Goal: Information Seeking & Learning: Learn about a topic

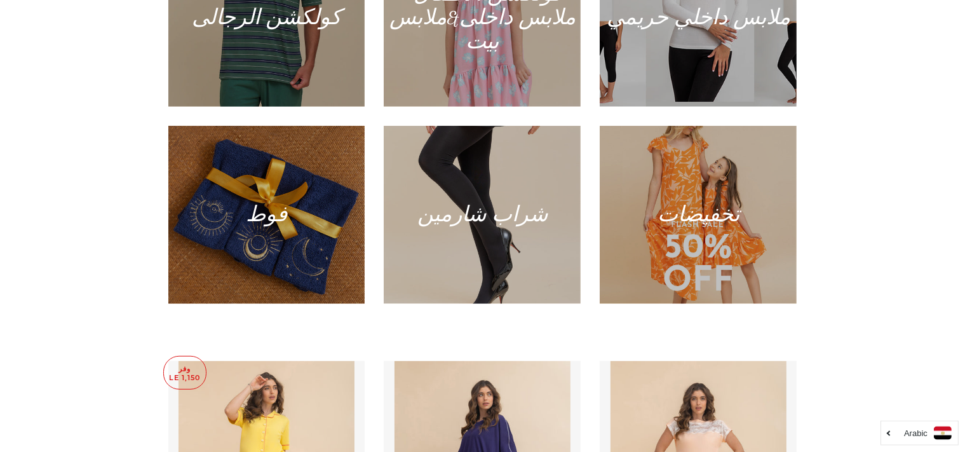
scroll to position [880, 0]
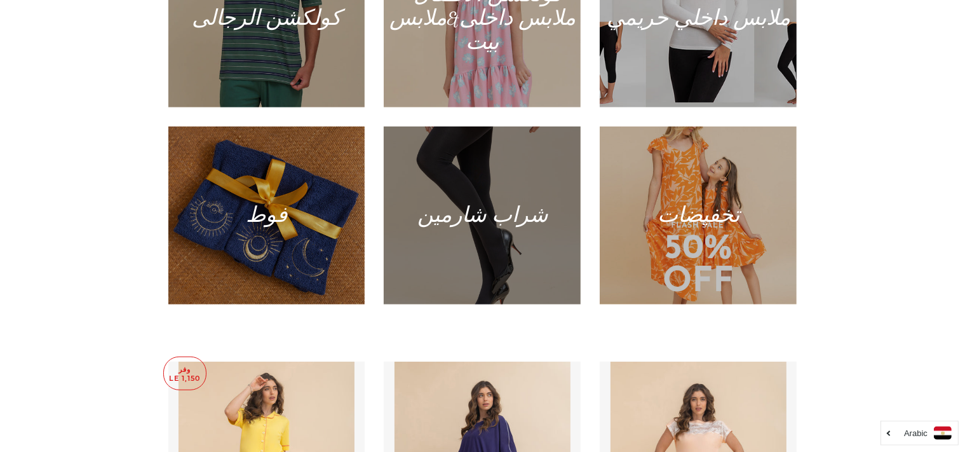
click at [459, 221] on div at bounding box center [482, 215] width 203 height 183
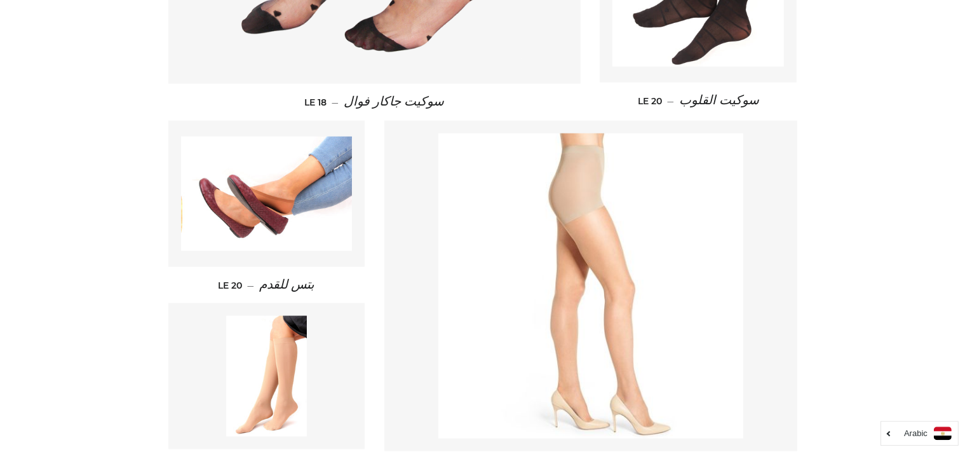
scroll to position [1836, 0]
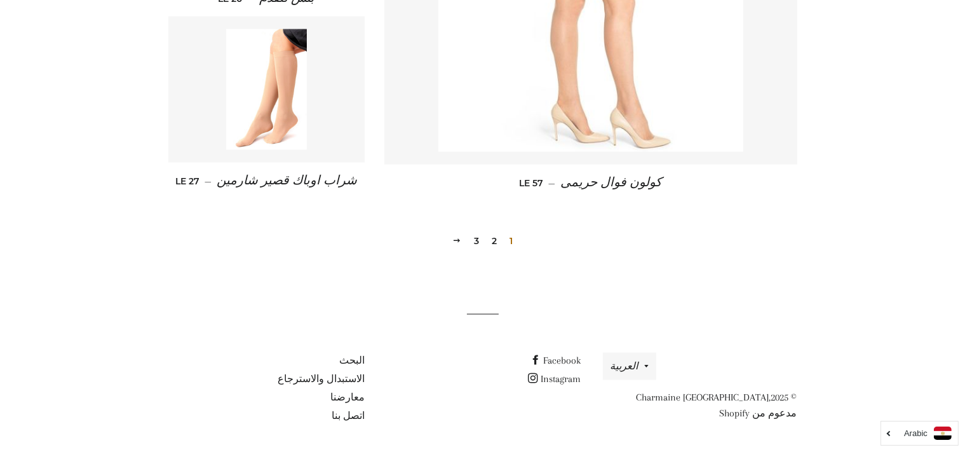
click at [493, 240] on link "2" at bounding box center [493, 240] width 15 height 19
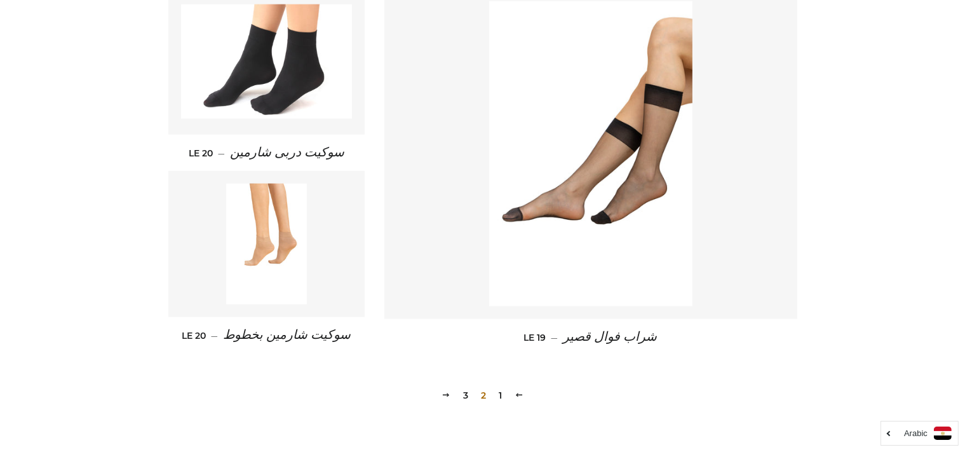
scroll to position [1701, 0]
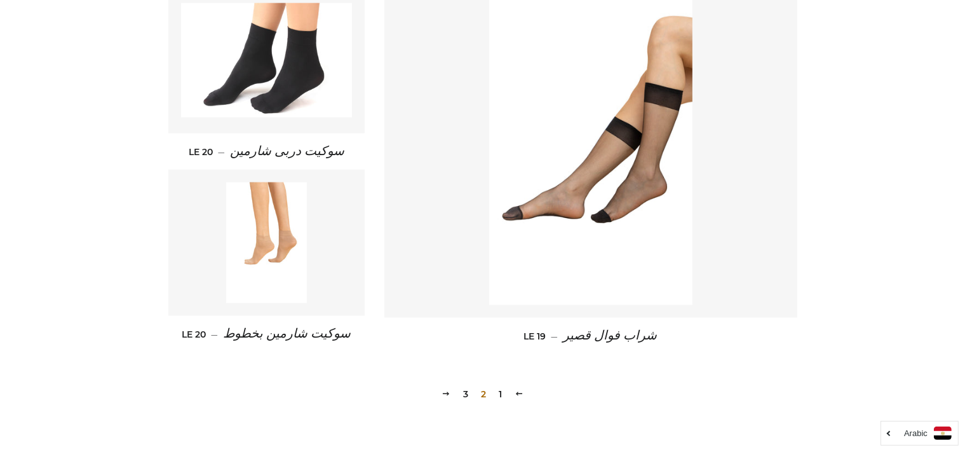
click at [464, 384] on link "3" at bounding box center [465, 393] width 15 height 19
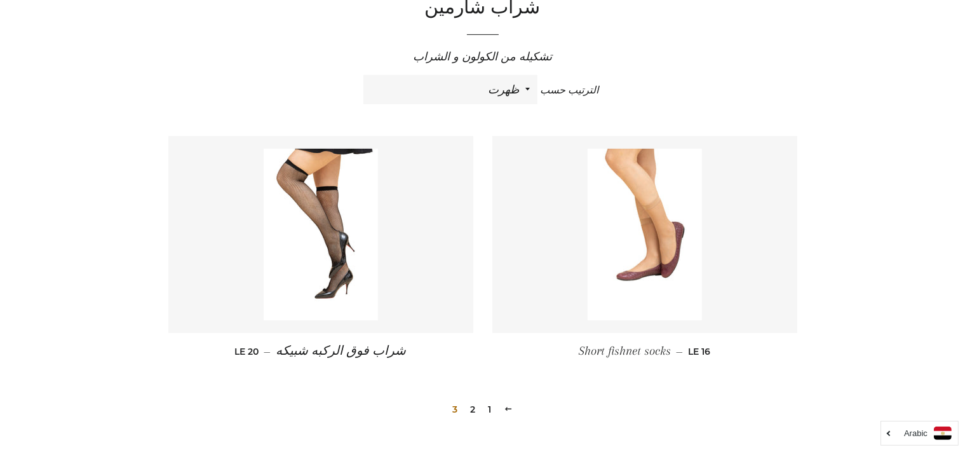
scroll to position [603, 0]
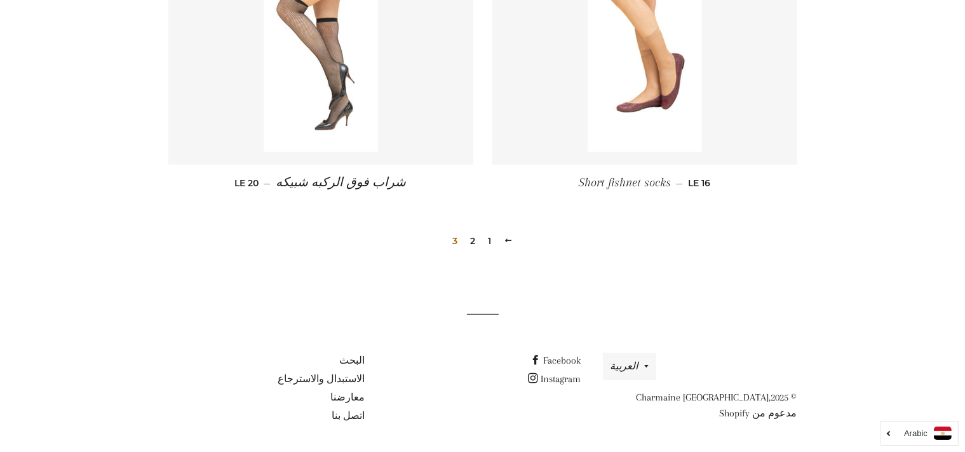
click at [366, 122] on img at bounding box center [321, 65] width 114 height 171
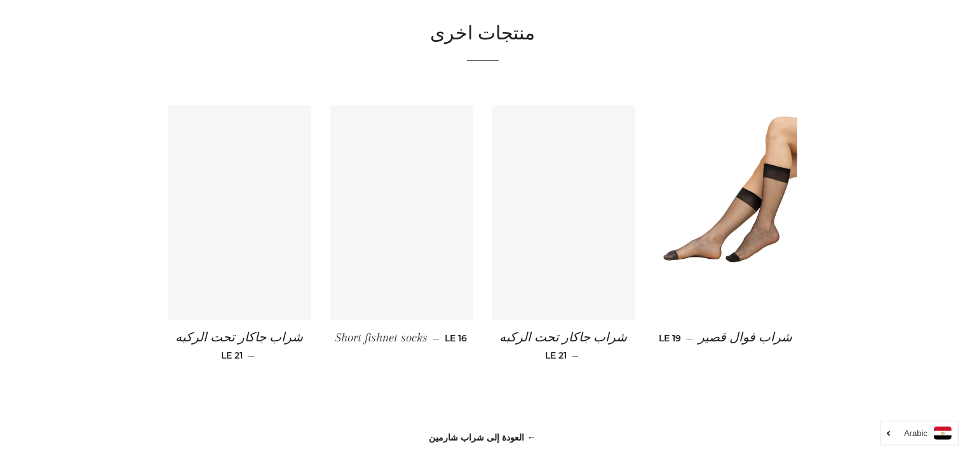
scroll to position [932, 0]
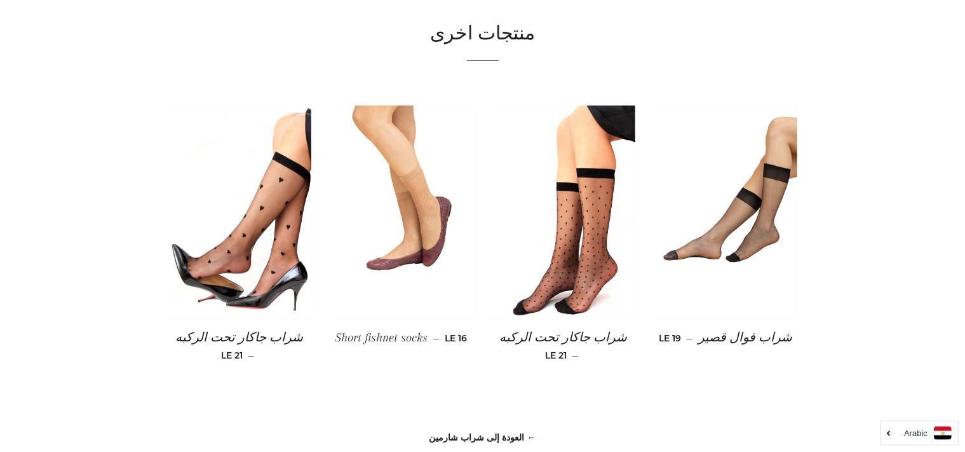
click at [490, 244] on div "شراب جاكار تحت الركبه — السعر العادي LE 21" at bounding box center [554, 248] width 162 height 286
click at [418, 255] on img at bounding box center [401, 212] width 143 height 215
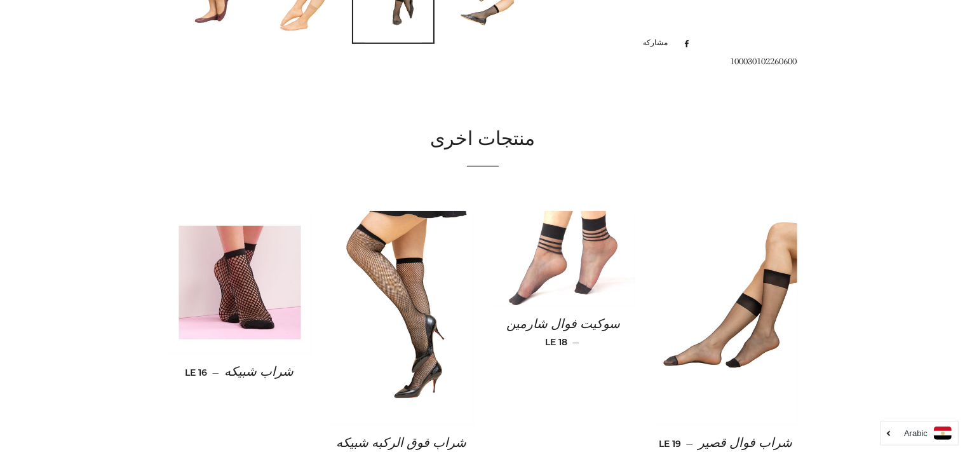
scroll to position [729, 0]
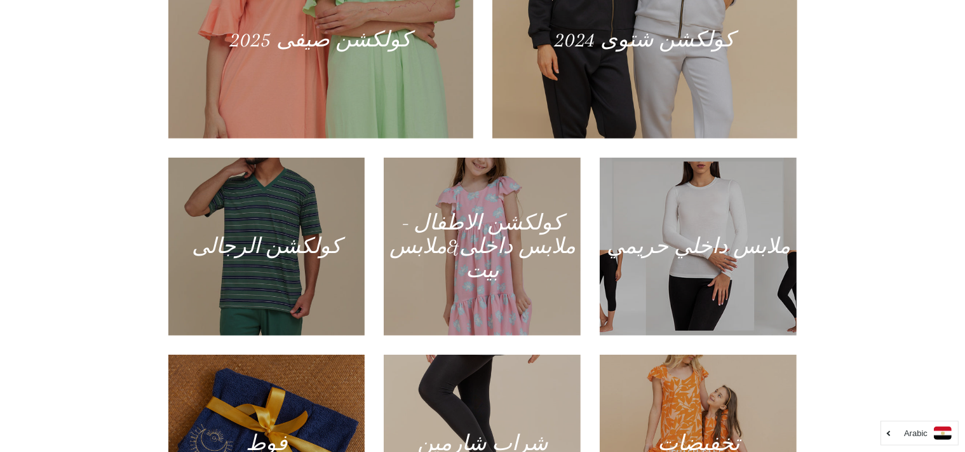
scroll to position [658, 0]
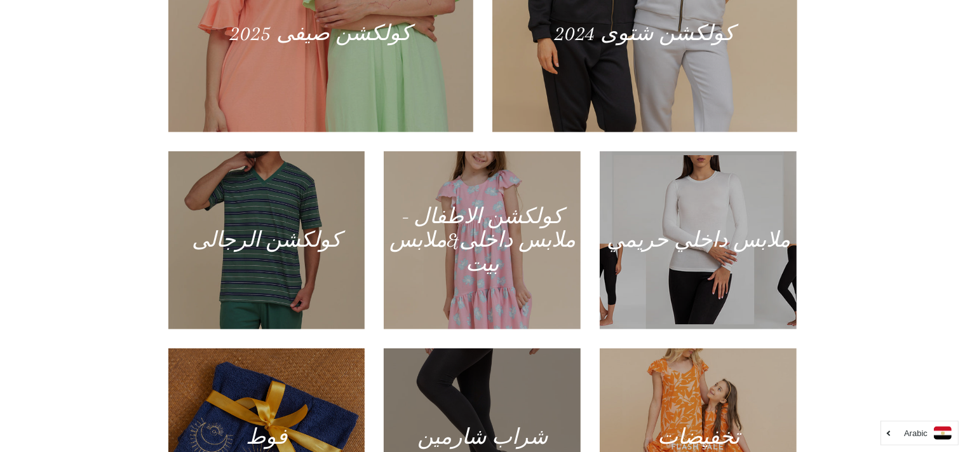
click at [460, 371] on div at bounding box center [482, 436] width 203 height 183
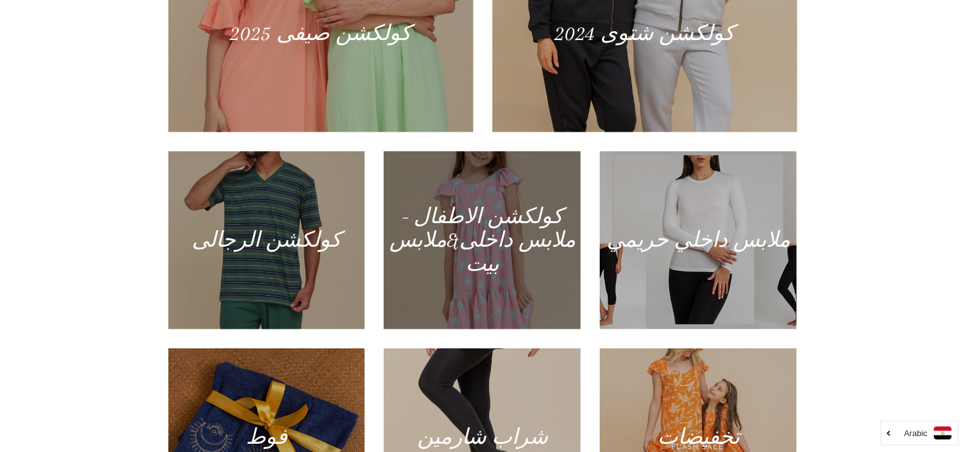
click at [529, 172] on div at bounding box center [482, 240] width 203 height 183
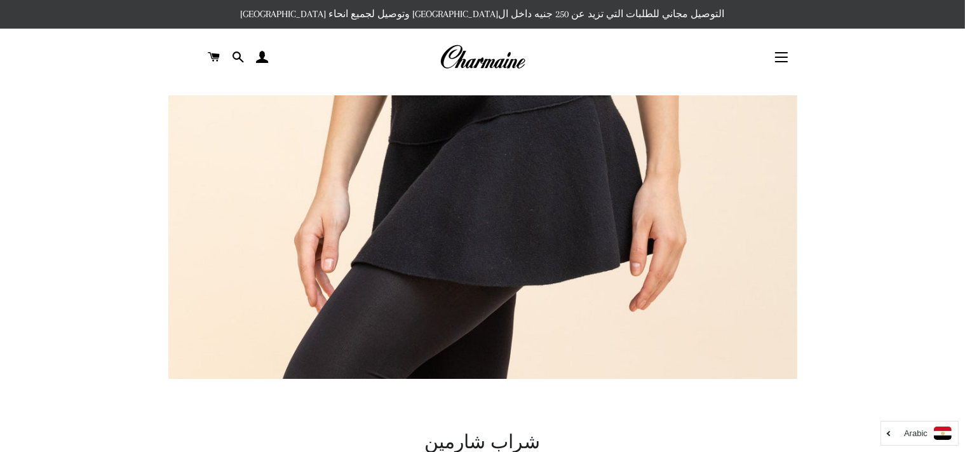
click at [11, 52] on header "التنقل في الموقع ابدأ كولكشن الربيع / صيفى25" at bounding box center [482, 57] width 965 height 57
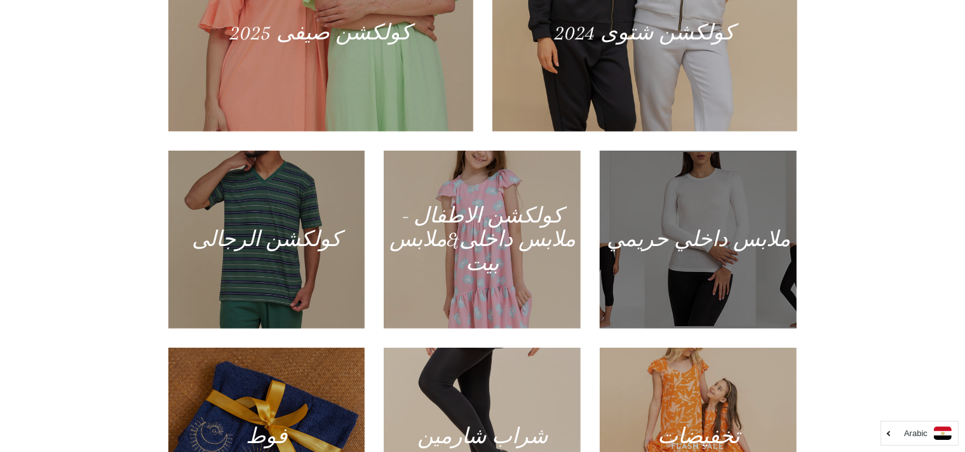
click at [722, 231] on div at bounding box center [698, 239] width 203 height 183
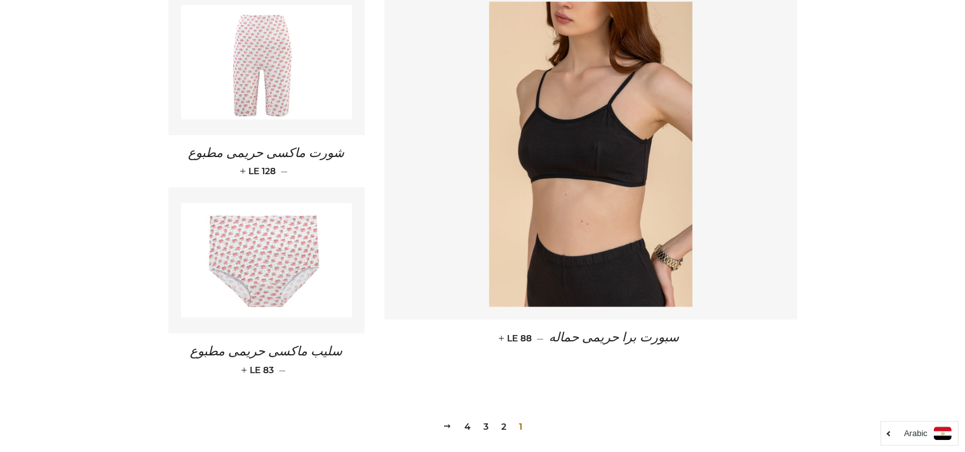
scroll to position [1850, 0]
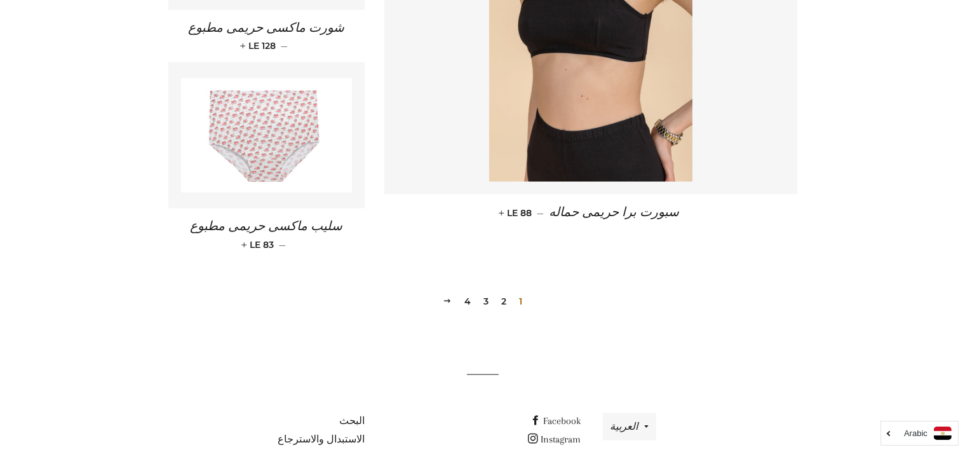
click at [502, 292] on link "2" at bounding box center [503, 301] width 15 height 19
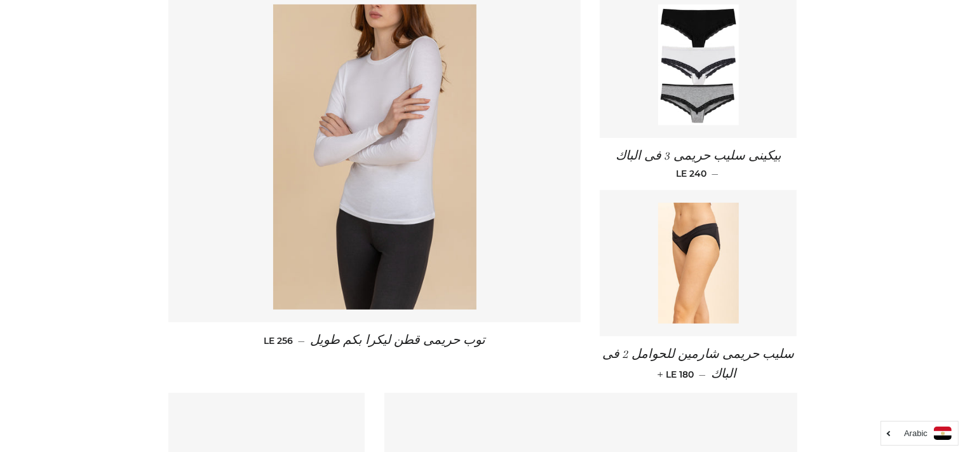
scroll to position [612, 0]
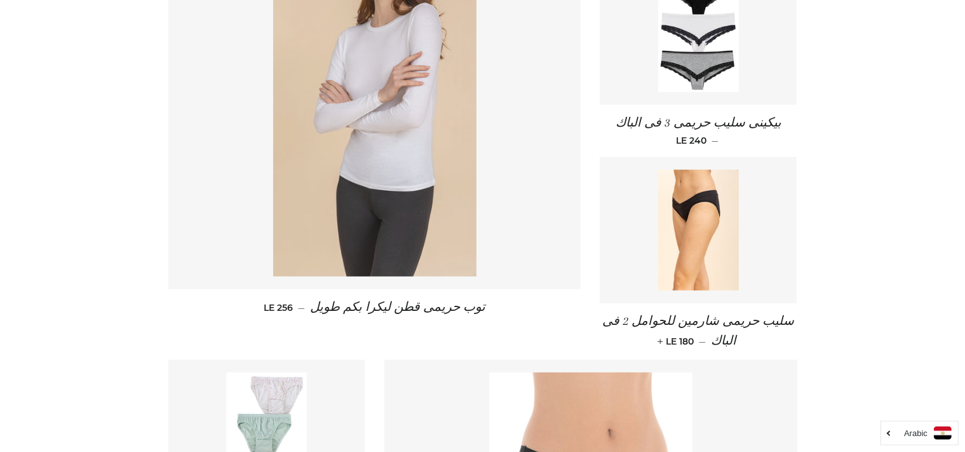
click at [373, 219] on img at bounding box center [374, 123] width 203 height 305
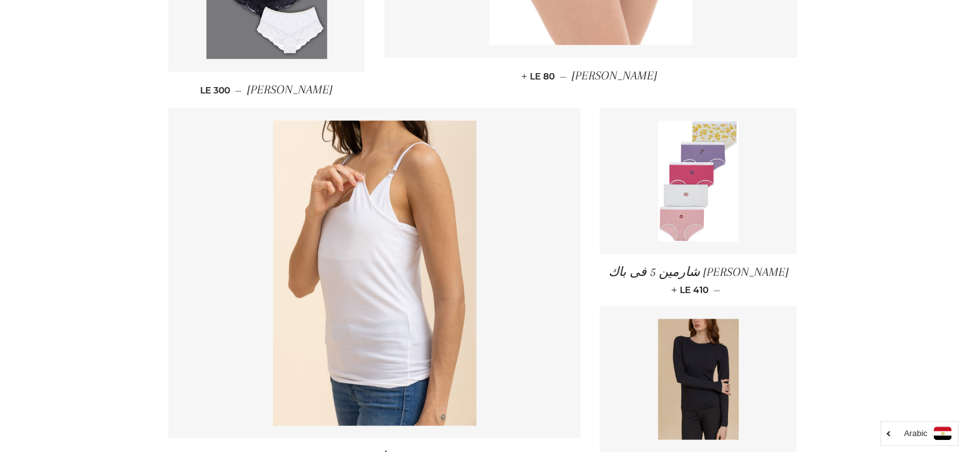
scroll to position [1506, 0]
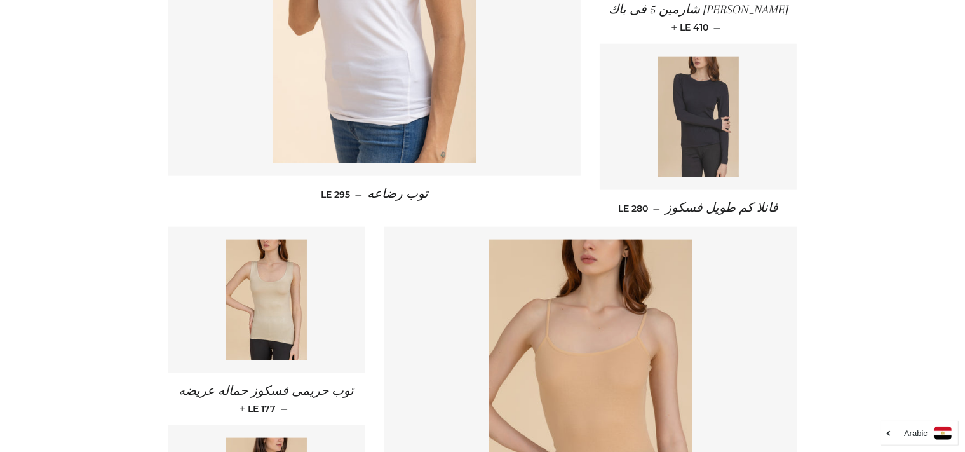
click at [707, 96] on img at bounding box center [698, 117] width 81 height 121
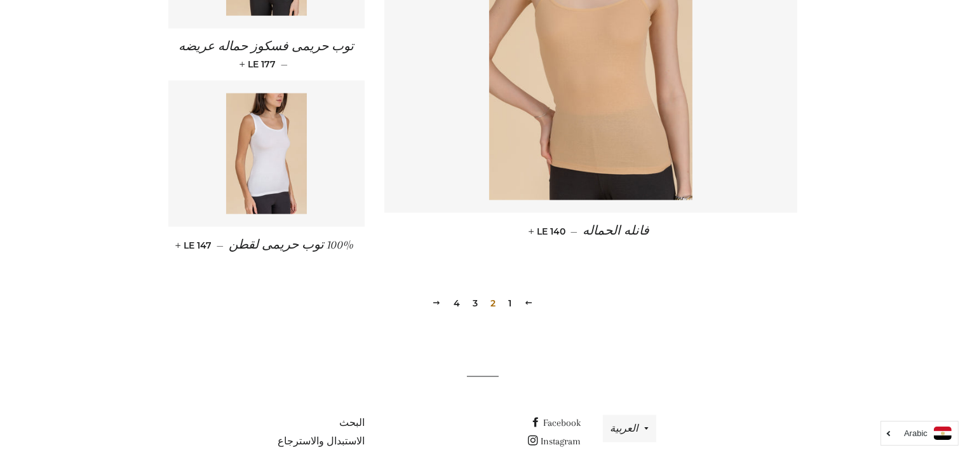
click at [474, 293] on link "3" at bounding box center [474, 302] width 15 height 19
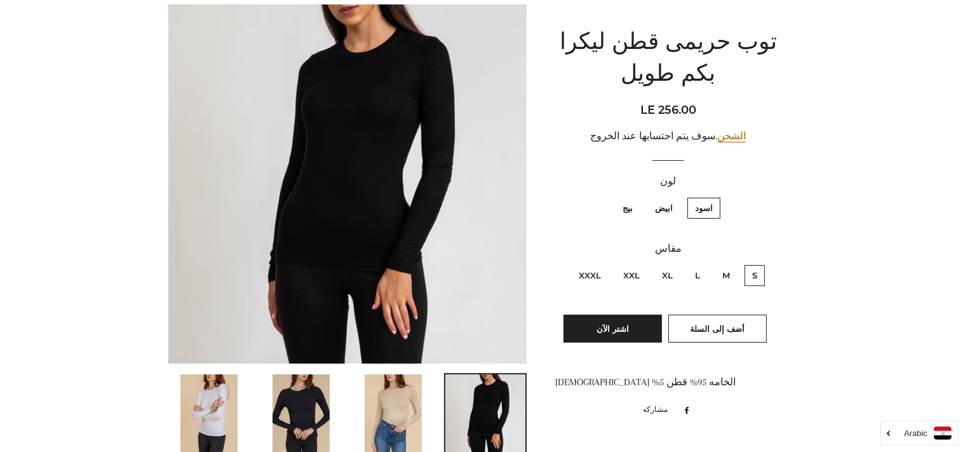
scroll to position [135, 0]
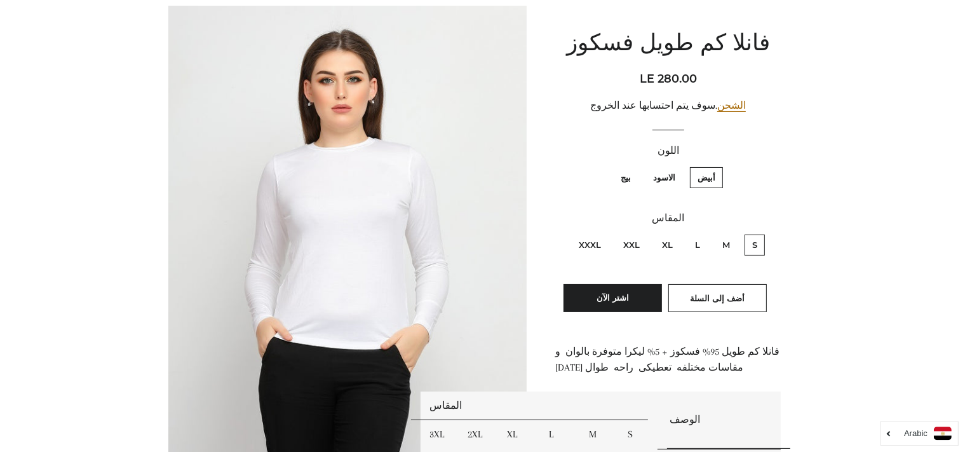
scroll to position [156, 0]
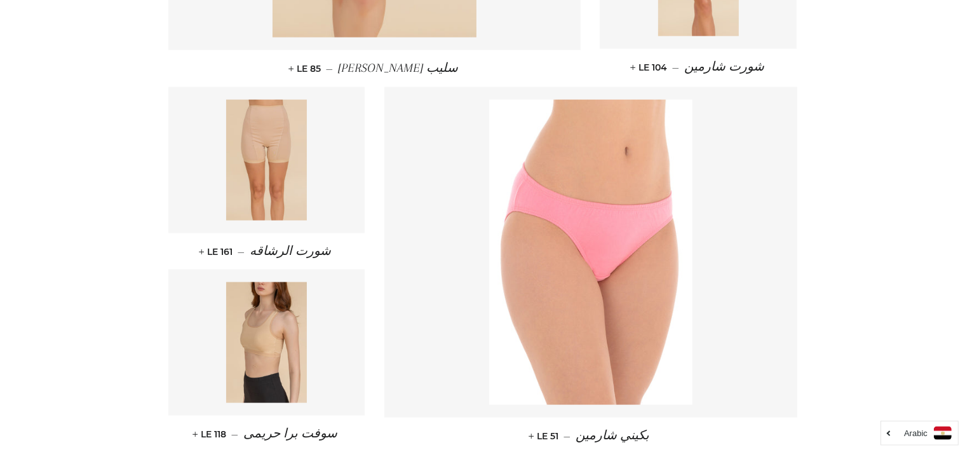
scroll to position [1836, 0]
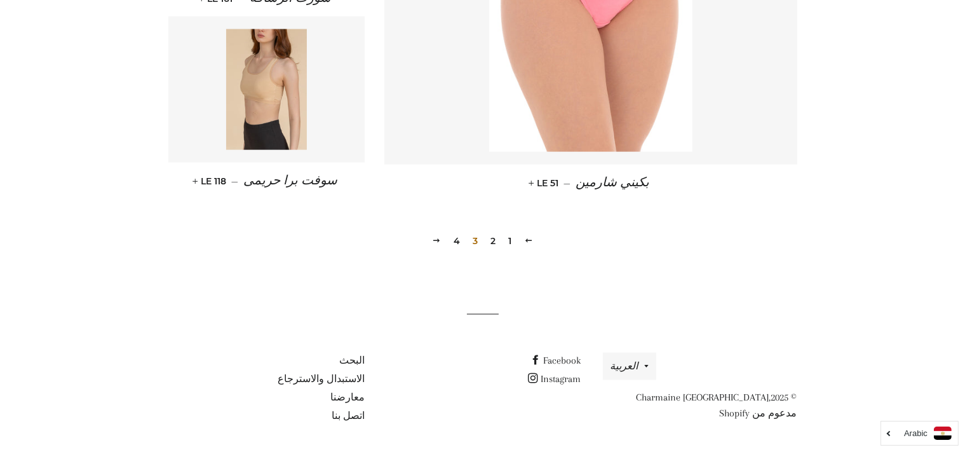
click at [459, 237] on link "4" at bounding box center [456, 240] width 17 height 19
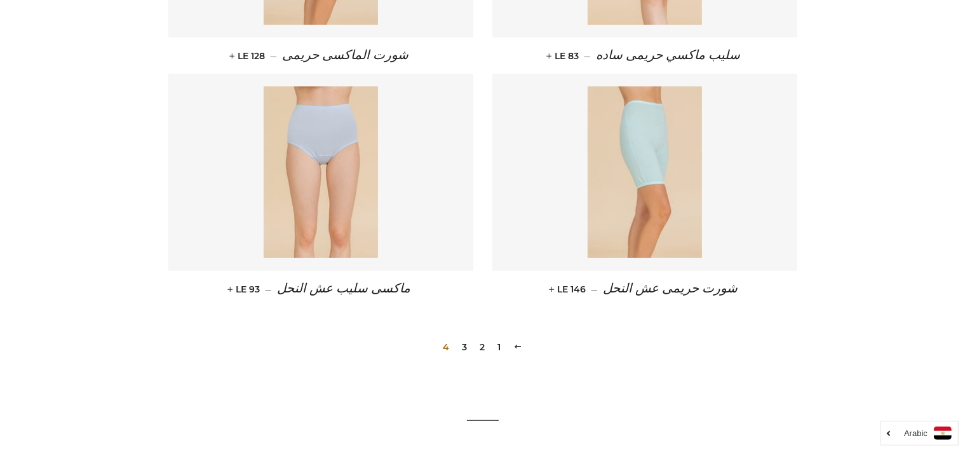
scroll to position [836, 0]
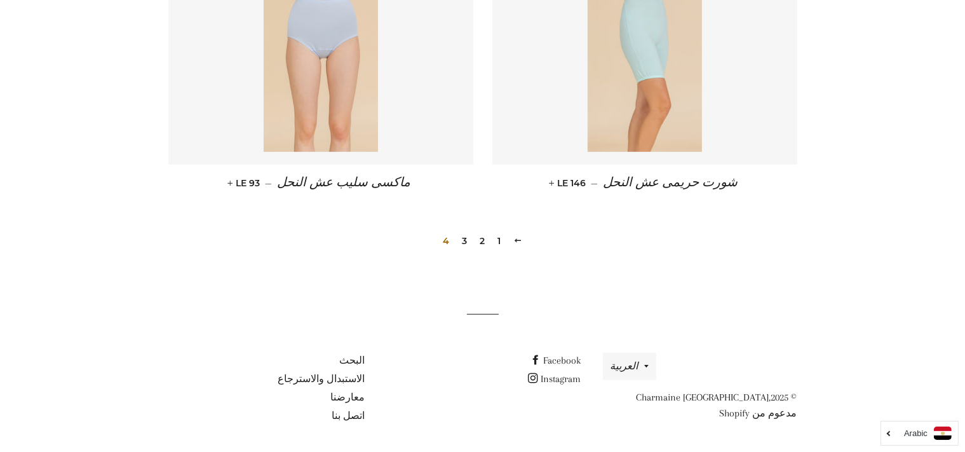
click at [485, 238] on link "2" at bounding box center [481, 240] width 15 height 19
